Goal: Task Accomplishment & Management: Manage account settings

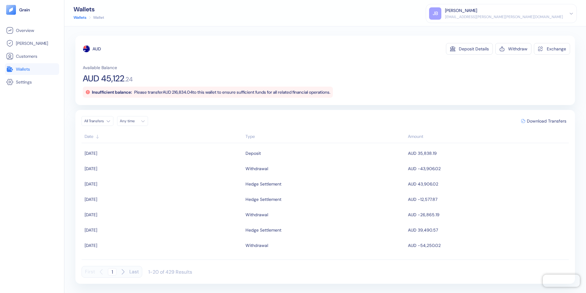
click at [26, 68] on span "Wallets" at bounding box center [23, 69] width 14 height 6
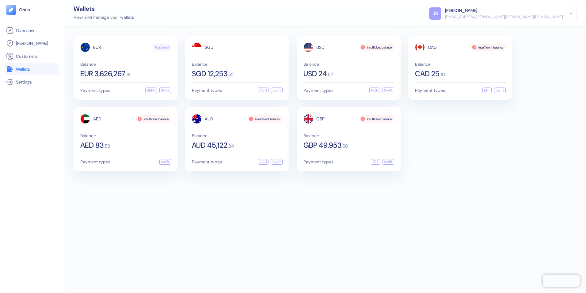
click at [24, 7] on picture at bounding box center [32, 10] width 52 height 10
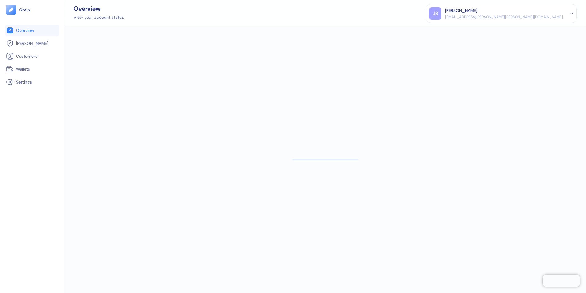
click at [25, 29] on span "Overview" at bounding box center [25, 30] width 18 height 6
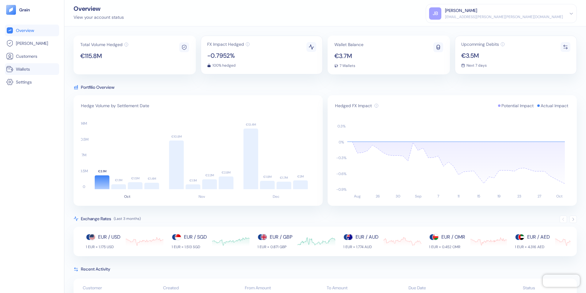
click at [20, 69] on span "Wallets" at bounding box center [23, 69] width 14 height 6
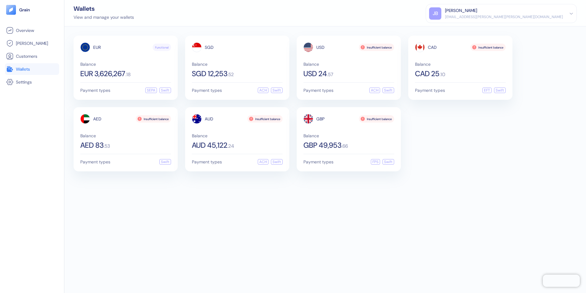
click at [478, 13] on div "[PERSON_NAME]" at bounding box center [461, 10] width 32 height 6
click at [454, 31] on div "Sign Out" at bounding box center [445, 30] width 17 height 6
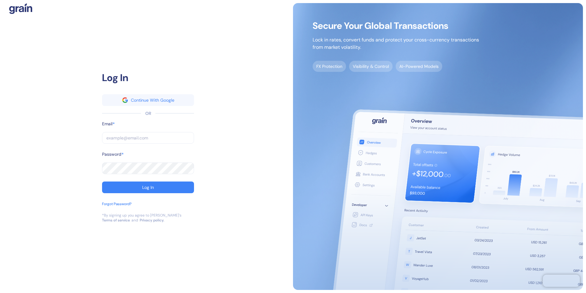
type input "[EMAIL_ADDRESS][PERSON_NAME][PERSON_NAME][DOMAIN_NAME]"
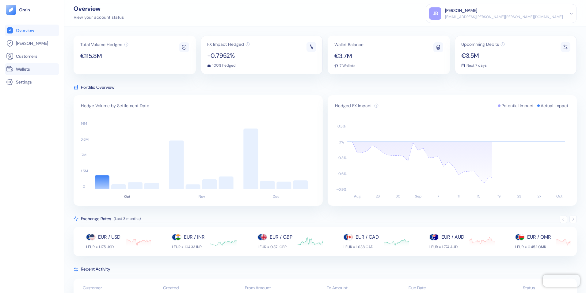
click at [24, 70] on span "Wallets" at bounding box center [23, 69] width 14 height 6
